Goal: Check status: Check status

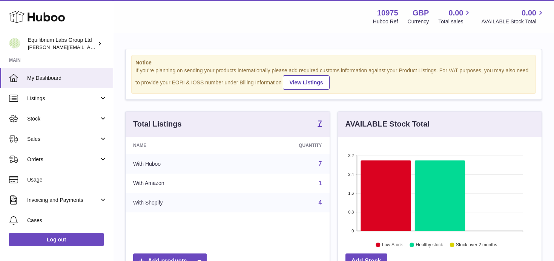
scroll to position [118, 204]
click at [90, 125] on link "Stock" at bounding box center [56, 119] width 113 height 20
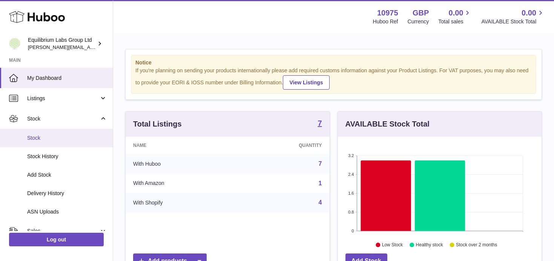
click at [64, 139] on span "Stock" at bounding box center [67, 138] width 80 height 7
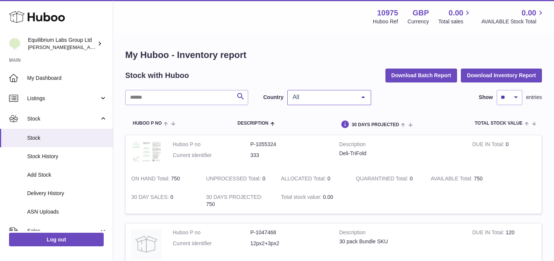
click at [316, 96] on span "All" at bounding box center [323, 97] width 65 height 8
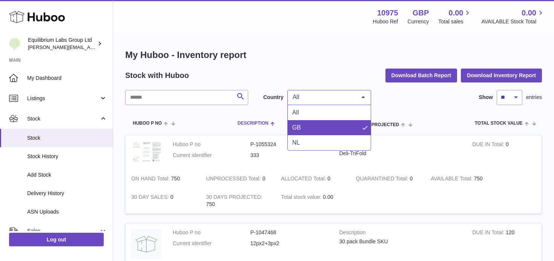
click at [233, 124] on th "Description" at bounding box center [256, 124] width 52 height 22
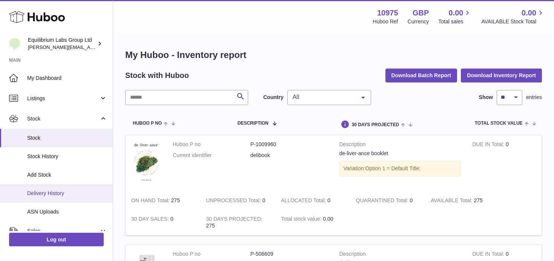
click at [79, 191] on span "Delivery History" at bounding box center [67, 193] width 80 height 7
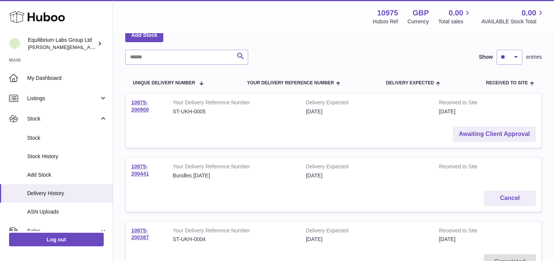
scroll to position [48, 0]
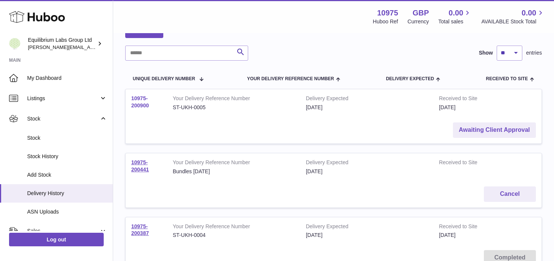
click at [142, 104] on link "10975-200900" at bounding box center [140, 101] width 18 height 13
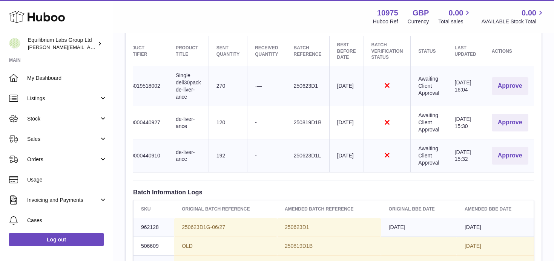
scroll to position [0, 56]
click at [507, 85] on button "Approve" at bounding box center [508, 86] width 37 height 18
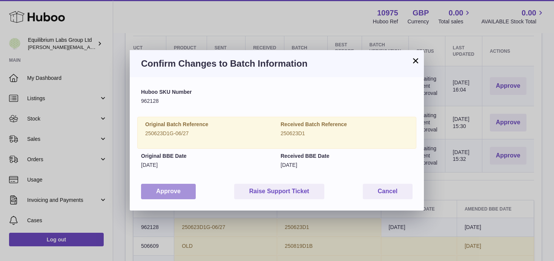
click at [158, 192] on button "Approve" at bounding box center [168, 191] width 55 height 15
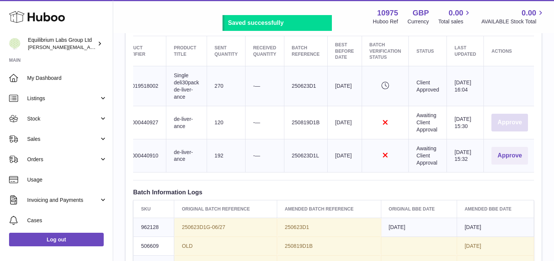
click at [517, 121] on button "Approve" at bounding box center [509, 123] width 37 height 18
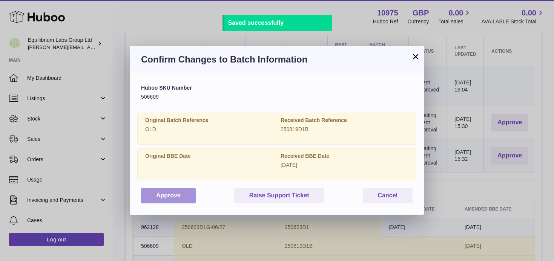
click at [186, 198] on button "Approve" at bounding box center [168, 195] width 55 height 15
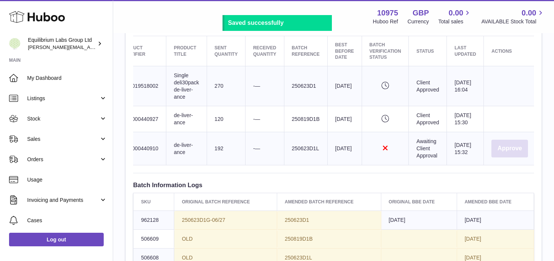
click at [508, 155] on button "Approve" at bounding box center [509, 149] width 37 height 18
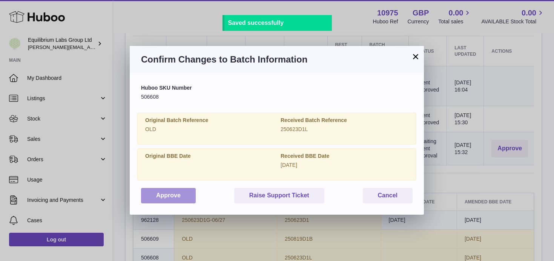
click at [181, 198] on button "Approve" at bounding box center [168, 195] width 55 height 15
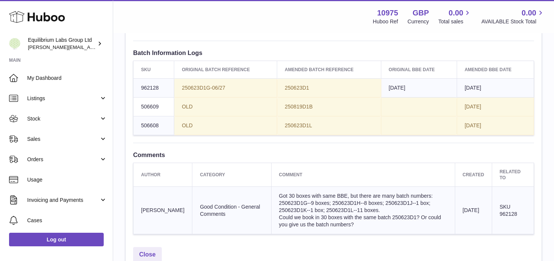
scroll to position [503, 0]
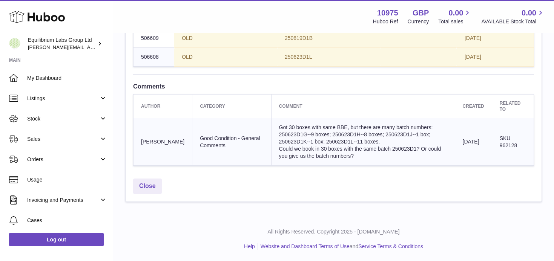
drag, startPoint x: 331, startPoint y: 156, endPoint x: 257, endPoint y: 128, distance: 78.6
click at [271, 128] on td "Got 30 boxes with same BBE, but there are many batch numbers: 250623D1G--9 boxe…" at bounding box center [363, 141] width 184 height 47
copy td "Got 30 boxes with same BBE, but there are many batch numbers: 250623D1G--9 boxe…"
click at [398, 142] on td "Got 30 boxes with same BBE, but there are many batch numbers: 250623D1G--9 boxe…" at bounding box center [363, 141] width 184 height 47
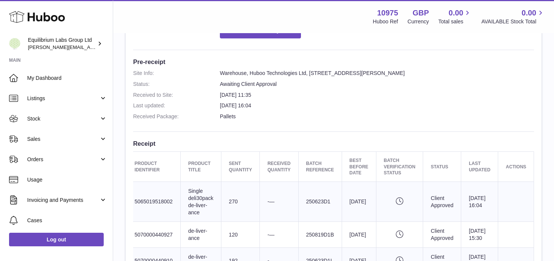
scroll to position [0, 0]
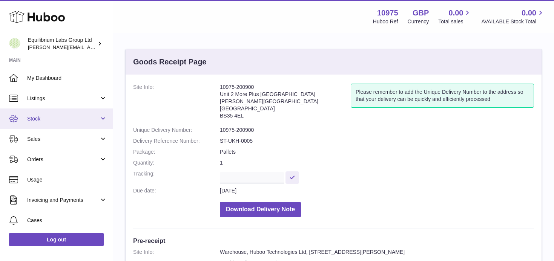
click at [87, 116] on span "Stock" at bounding box center [63, 118] width 72 height 7
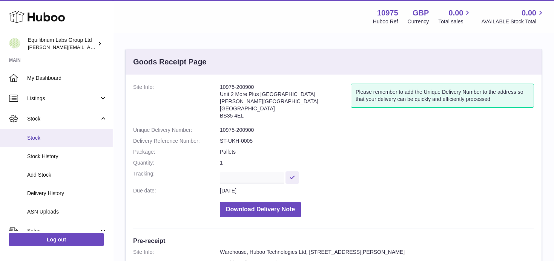
click at [78, 138] on span "Stock" at bounding box center [67, 138] width 80 height 7
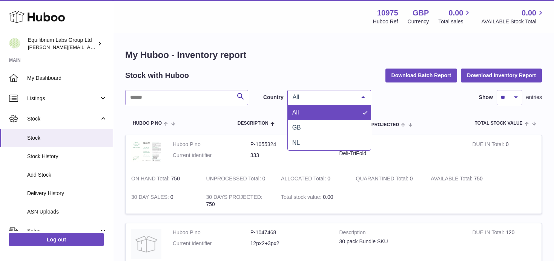
click at [346, 95] on span "All" at bounding box center [323, 97] width 65 height 8
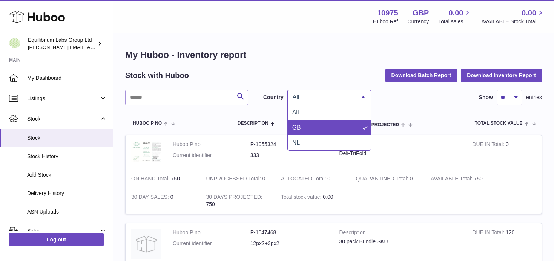
click at [316, 126] on span "GB" at bounding box center [329, 127] width 83 height 15
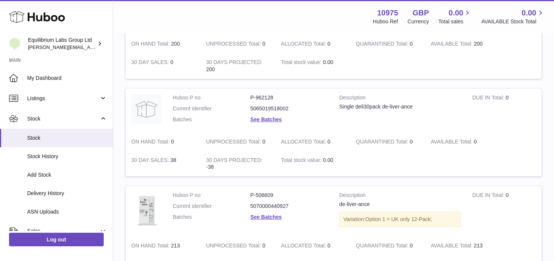
scroll to position [429, 0]
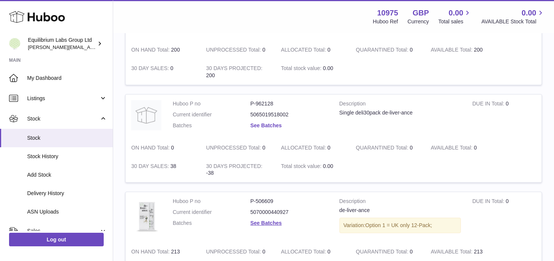
click at [263, 128] on link "See Batches" at bounding box center [265, 126] width 31 height 6
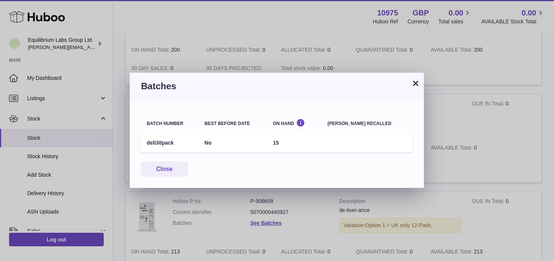
click at [421, 83] on div "Batches" at bounding box center [277, 86] width 294 height 27
click at [416, 83] on button "×" at bounding box center [415, 83] width 9 height 9
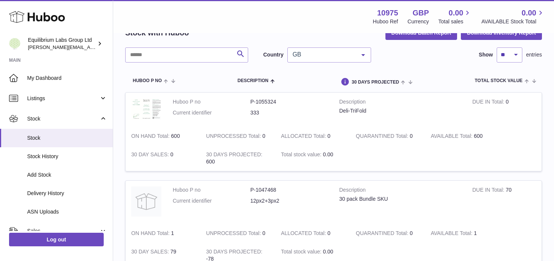
scroll to position [0, 0]
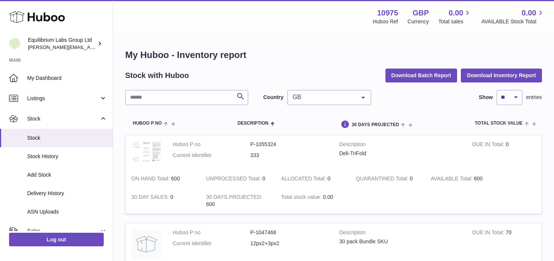
click at [321, 99] on span "GB" at bounding box center [323, 97] width 65 height 8
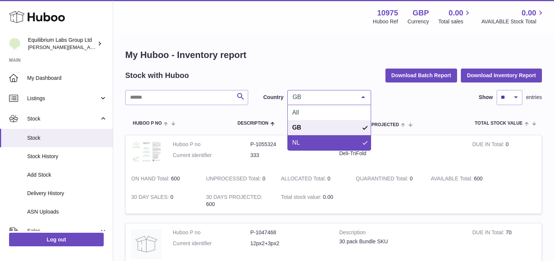
click at [309, 138] on span "NL" at bounding box center [329, 142] width 83 height 15
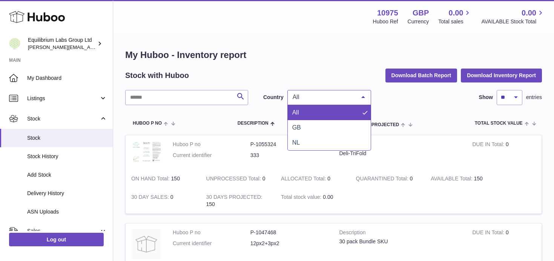
click at [313, 99] on span "All" at bounding box center [323, 97] width 65 height 8
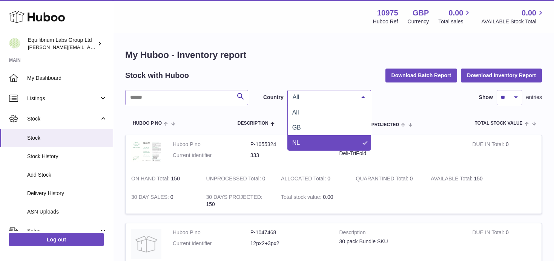
click at [311, 143] on span "NL" at bounding box center [329, 142] width 83 height 15
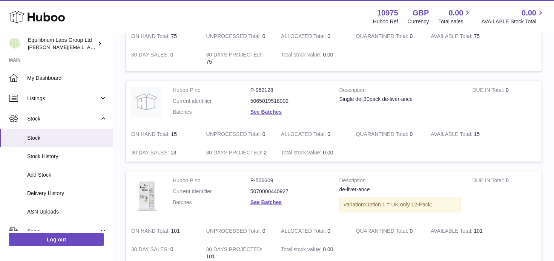
scroll to position [351, 0]
click at [190, 165] on tbody "Huboo P no P-1055324 Current identifier 333 Description Deli-TriFold DUE IN Tot…" at bounding box center [333, 81] width 417 height 594
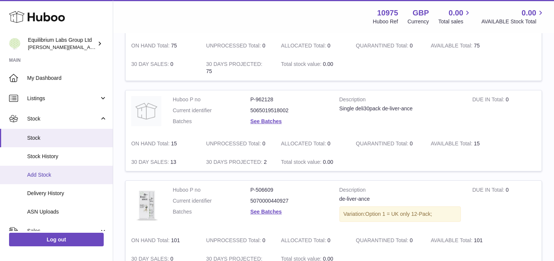
scroll to position [14, 0]
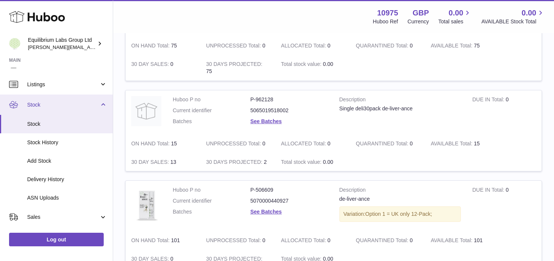
click at [100, 106] on link "Stock" at bounding box center [56, 105] width 113 height 20
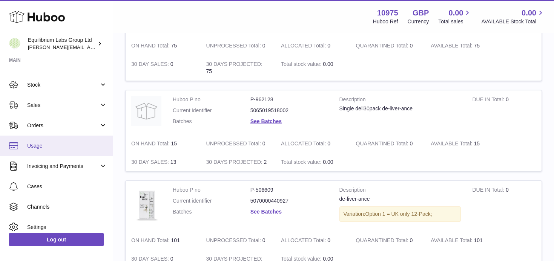
scroll to position [36, 0]
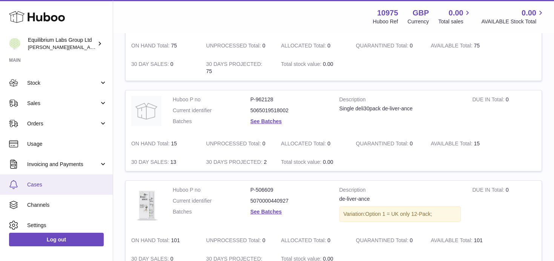
click at [87, 192] on link "Cases" at bounding box center [56, 185] width 113 height 20
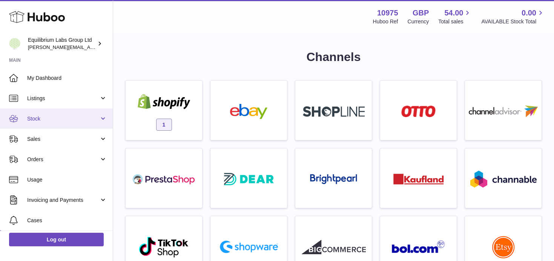
click at [81, 122] on span "Stock" at bounding box center [63, 118] width 72 height 7
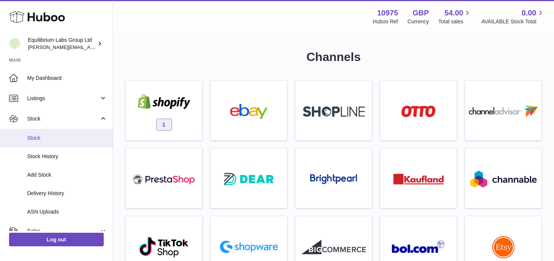
click at [67, 138] on span "Stock" at bounding box center [67, 138] width 80 height 7
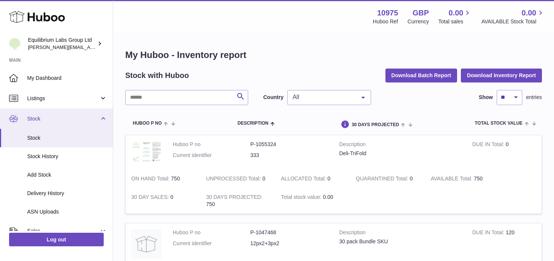
click at [90, 127] on link "Stock" at bounding box center [56, 119] width 113 height 20
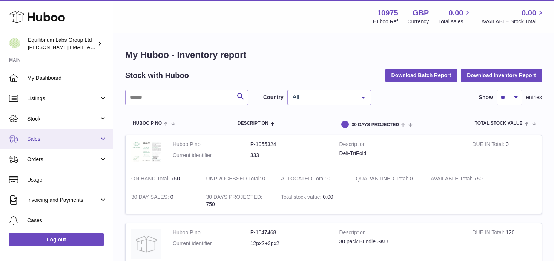
click at [80, 146] on link "Sales" at bounding box center [56, 139] width 113 height 20
click at [76, 140] on span "Sales" at bounding box center [63, 139] width 72 height 7
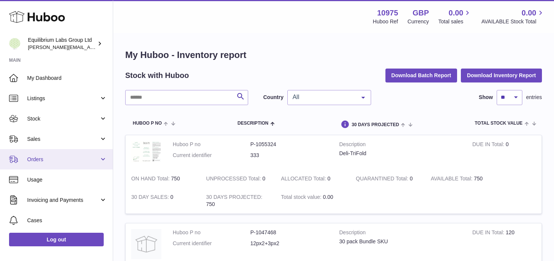
click at [75, 164] on link "Orders" at bounding box center [56, 159] width 113 height 20
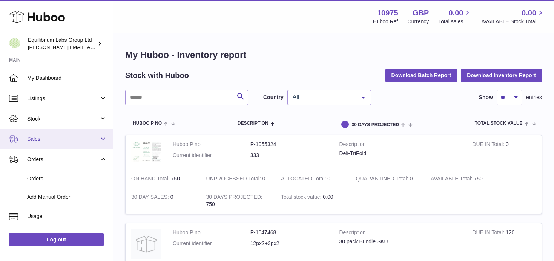
click at [70, 140] on span "Sales" at bounding box center [63, 139] width 72 height 7
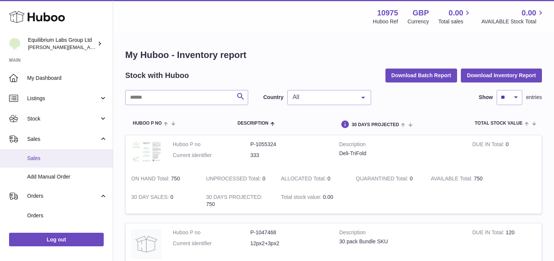
click at [68, 159] on span "Sales" at bounding box center [67, 158] width 80 height 7
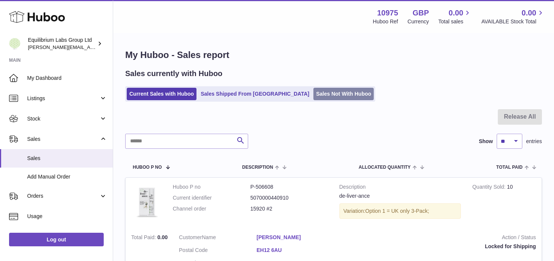
click at [313, 97] on link "Sales Not With Huboo" at bounding box center [343, 94] width 60 height 12
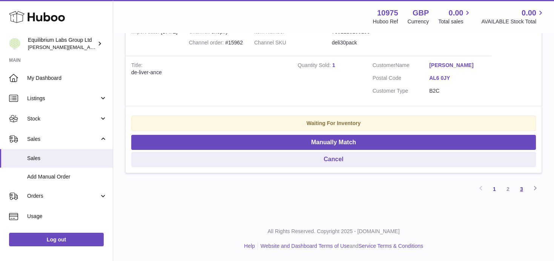
click at [524, 188] on link "3" at bounding box center [522, 189] width 14 height 14
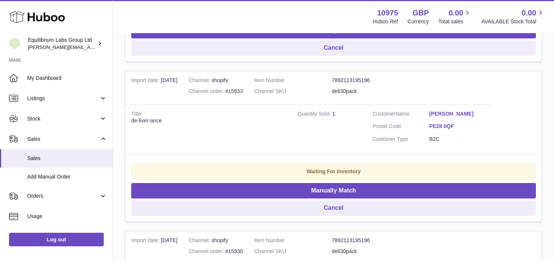
scroll to position [492, 0]
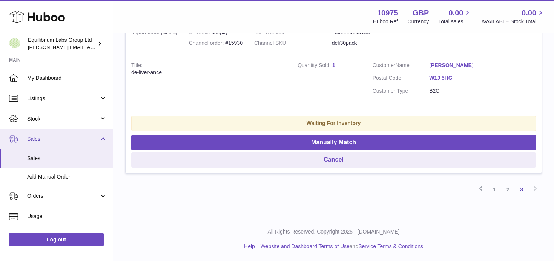
click at [98, 142] on link "Sales" at bounding box center [56, 139] width 113 height 20
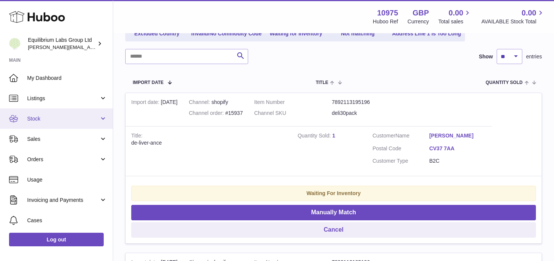
scroll to position [100, 0]
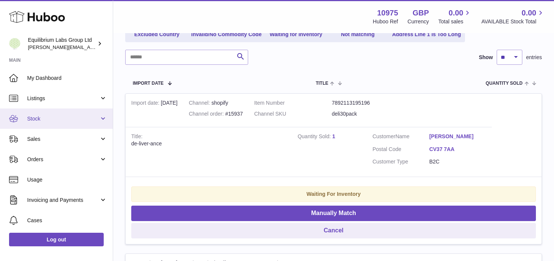
click at [82, 124] on link "Stock" at bounding box center [56, 119] width 113 height 20
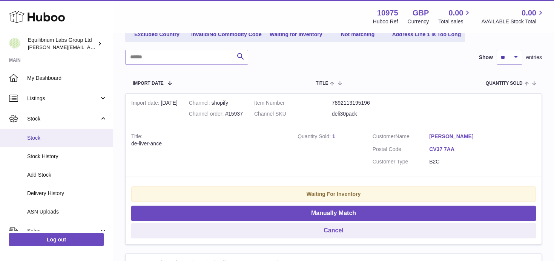
click at [64, 144] on link "Stock" at bounding box center [56, 138] width 113 height 18
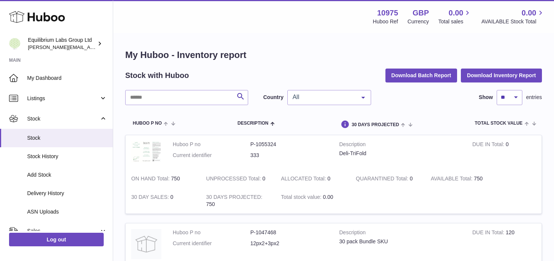
click at [351, 94] on span "All" at bounding box center [323, 97] width 65 height 8
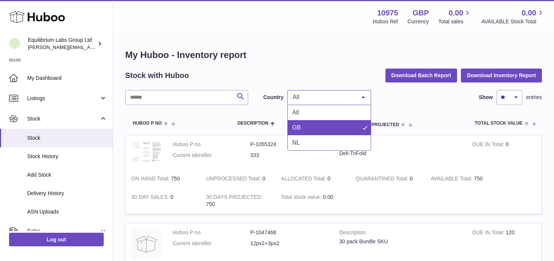
click at [322, 128] on span "GB" at bounding box center [329, 127] width 83 height 15
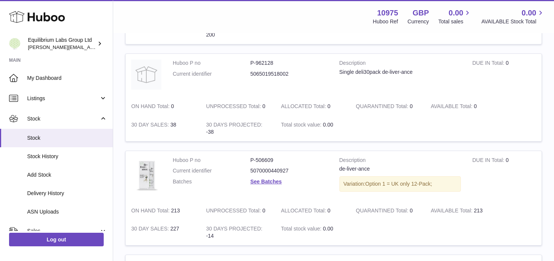
scroll to position [470, 0]
click at [96, 116] on span "Stock" at bounding box center [63, 118] width 72 height 7
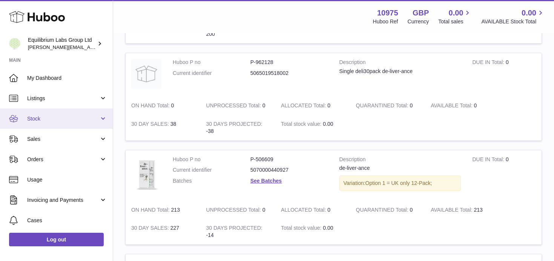
click at [92, 118] on span "Stock" at bounding box center [63, 118] width 72 height 7
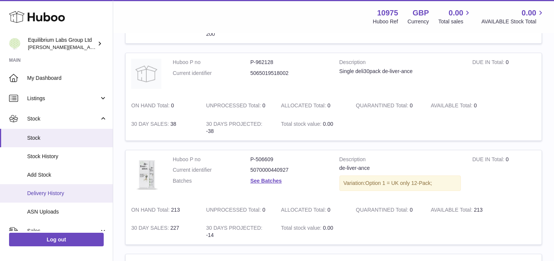
click at [77, 196] on span "Delivery History" at bounding box center [67, 193] width 80 height 7
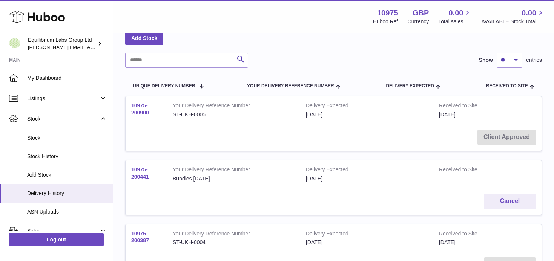
scroll to position [45, 0]
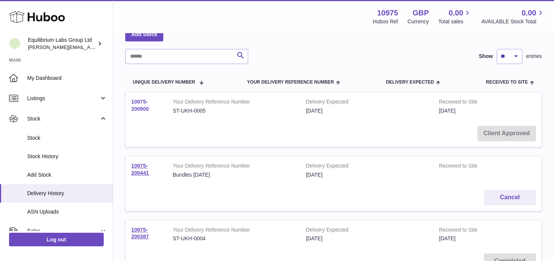
click at [135, 110] on link "10975-200900" at bounding box center [140, 105] width 18 height 13
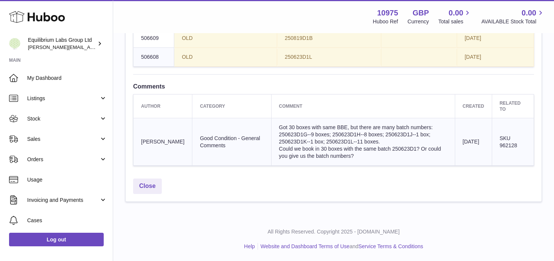
scroll to position [503, 0]
click at [149, 188] on link "Close" at bounding box center [147, 186] width 29 height 15
